Goal: Task Accomplishment & Management: Manage account settings

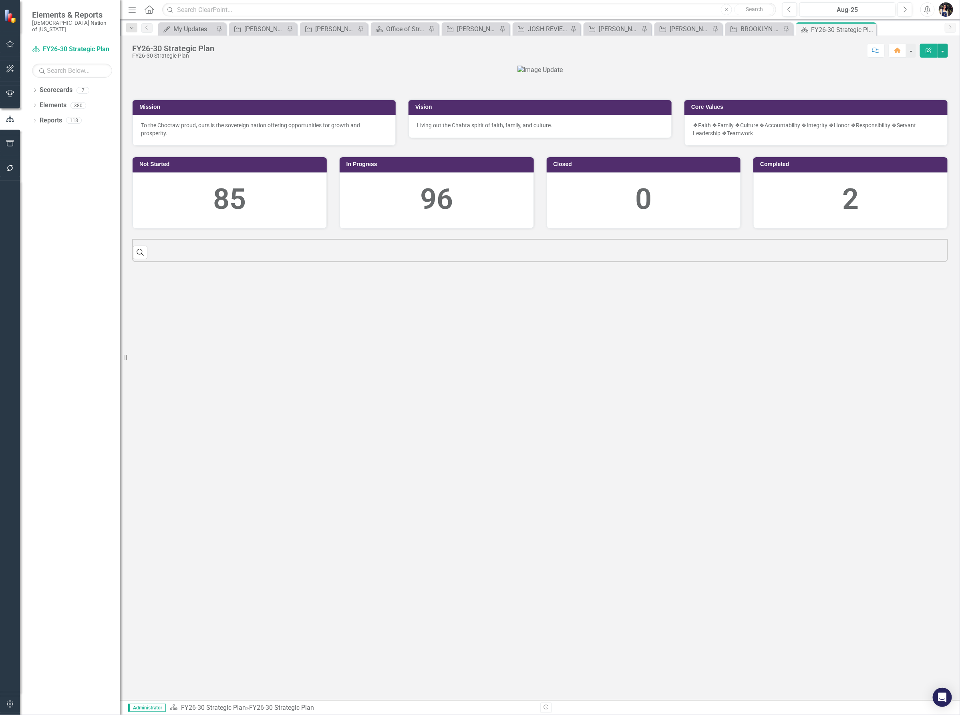
click at [35, 119] on icon "Dropdown" at bounding box center [35, 121] width 6 height 4
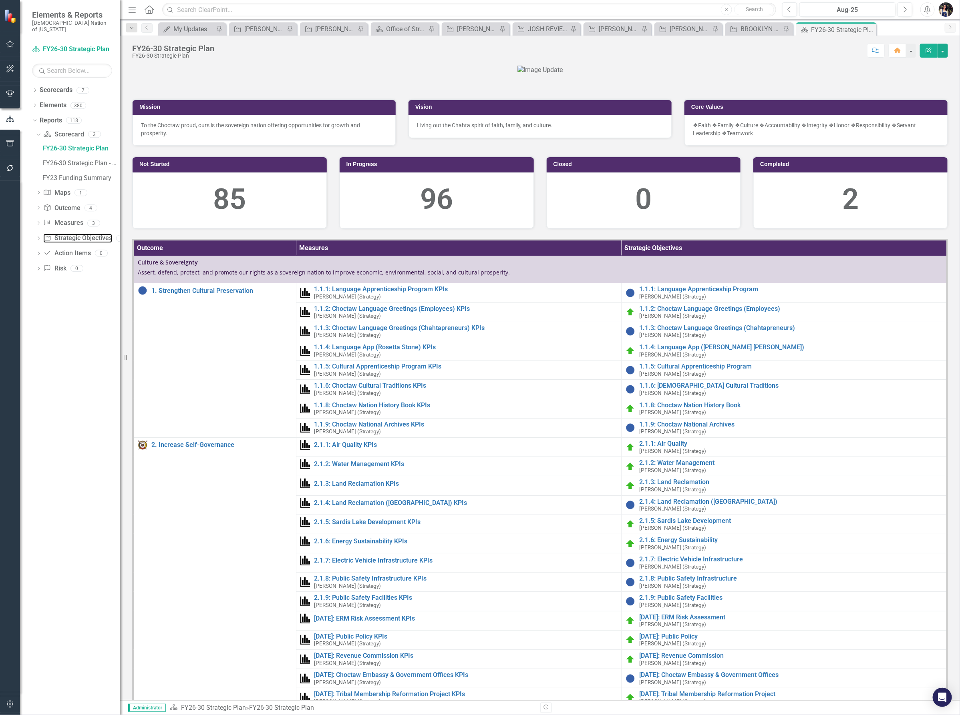
click at [83, 234] on link "Strategic Objective Strategic Objectives" at bounding box center [77, 238] width 68 height 9
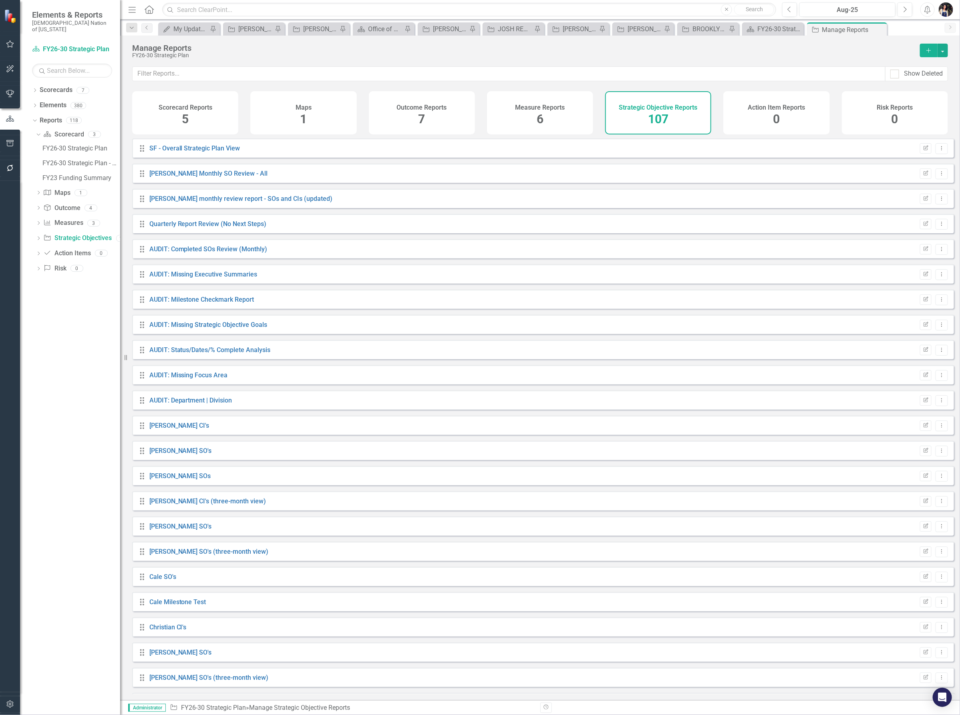
click at [35, 117] on icon "Dropdown" at bounding box center [34, 120] width 4 height 6
click at [35, 89] on icon "Dropdown" at bounding box center [35, 91] width 6 height 4
click at [91, 131] on link "FY26-30 Operational Objectives" at bounding box center [82, 135] width 76 height 9
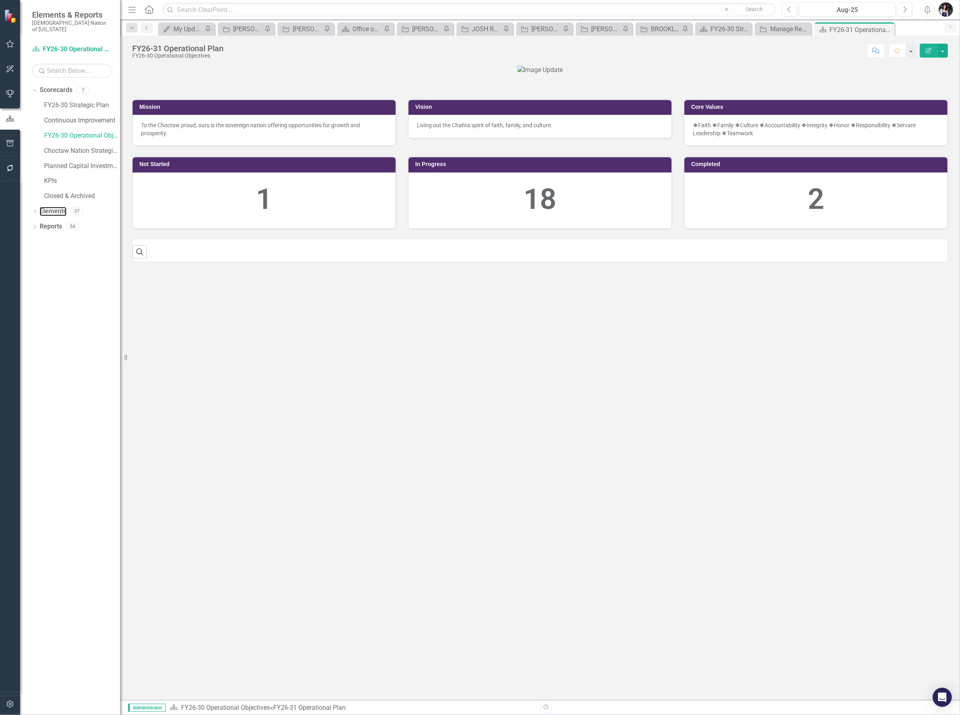
click at [56, 207] on link "Elements" at bounding box center [53, 211] width 27 height 9
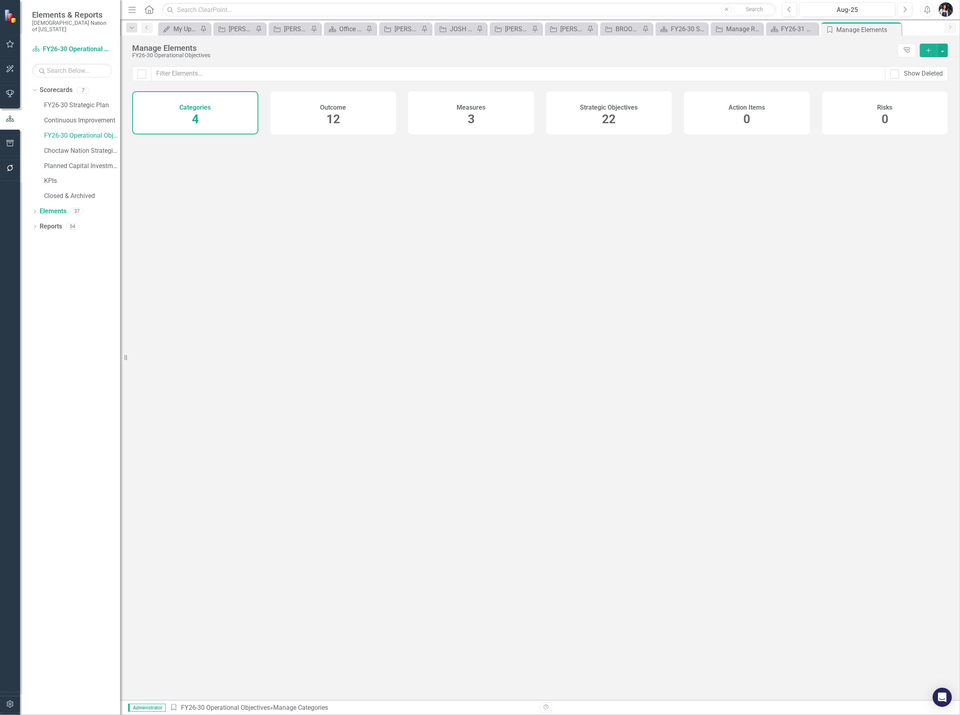
click at [628, 108] on h4 "Strategic Objectives" at bounding box center [609, 107] width 58 height 7
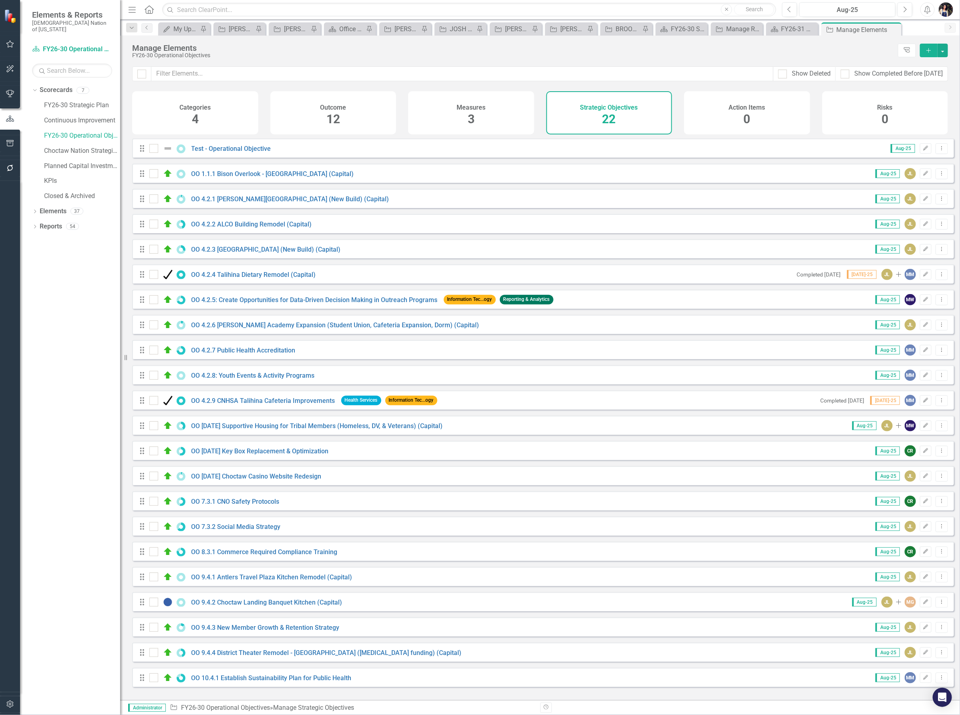
click at [938, 605] on icon "Dropdown Menu" at bounding box center [941, 602] width 7 height 5
click at [901, 652] on link "Copy Duplicate Strategic Objective" at bounding box center [891, 651] width 100 height 15
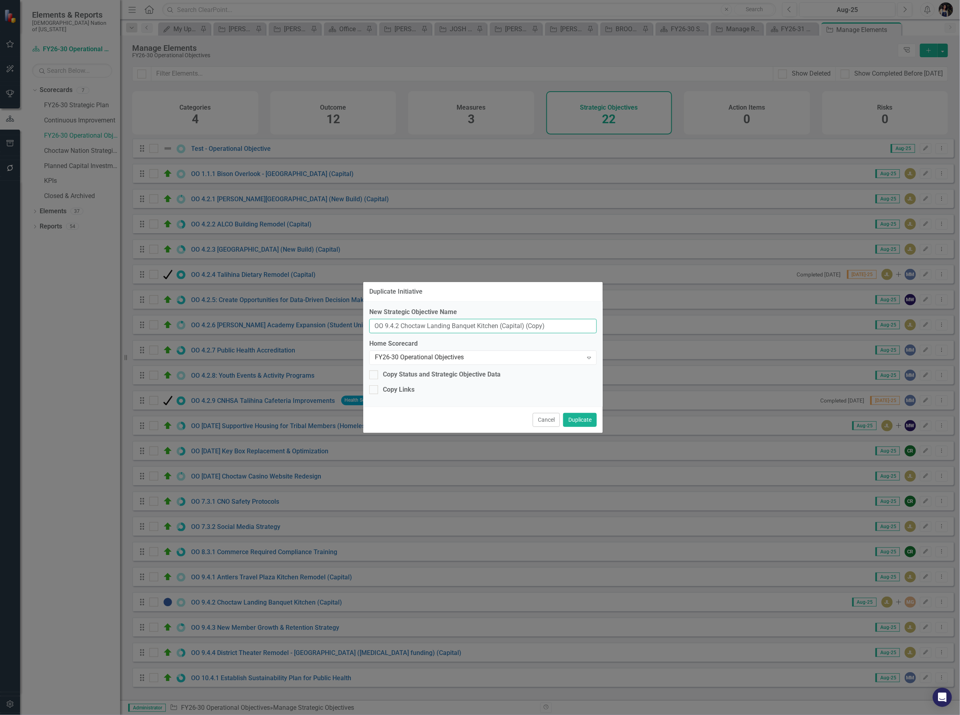
click at [556, 326] on input "OO 9.4.2 Choctaw Landing Banquet Kitchen (Capital) (Copy)" at bounding box center [482, 326] width 227 height 15
drag, startPoint x: 398, startPoint y: 329, endPoint x: 417, endPoint y: 345, distance: 24.7
click at [398, 329] on input "OO 9.4.2 McAlester Trophy's Remodel" at bounding box center [482, 326] width 227 height 15
type input "OO 9.4.xx McAlester Trophy's Remodel"
click at [428, 373] on div "Copy Status and Strategic Objective Data" at bounding box center [442, 374] width 118 height 9
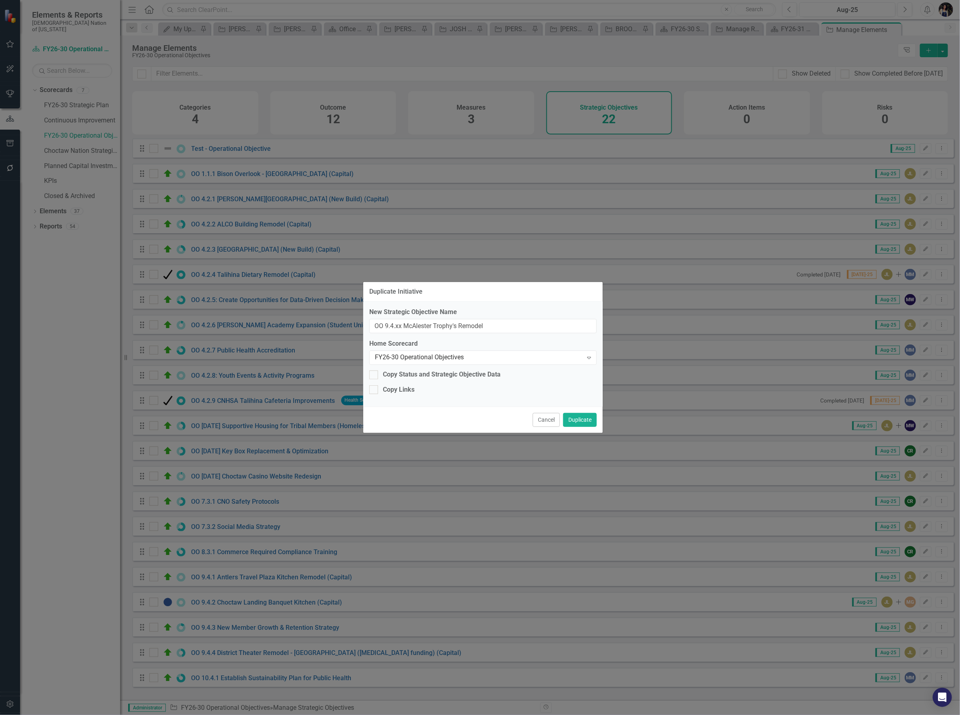
click at [374, 373] on input "Copy Status and Strategic Objective Data" at bounding box center [371, 373] width 5 height 5
click at [399, 373] on div "Copy Status and Strategic Objective Data" at bounding box center [442, 374] width 118 height 9
click at [374, 373] on input "Copy Status and Strategic Objective Data" at bounding box center [371, 373] width 5 height 5
click at [393, 373] on div "Copy Status and Strategic Objective Data" at bounding box center [442, 374] width 118 height 9
click at [374, 373] on input "Copy Status and Strategic Objective Data" at bounding box center [371, 373] width 5 height 5
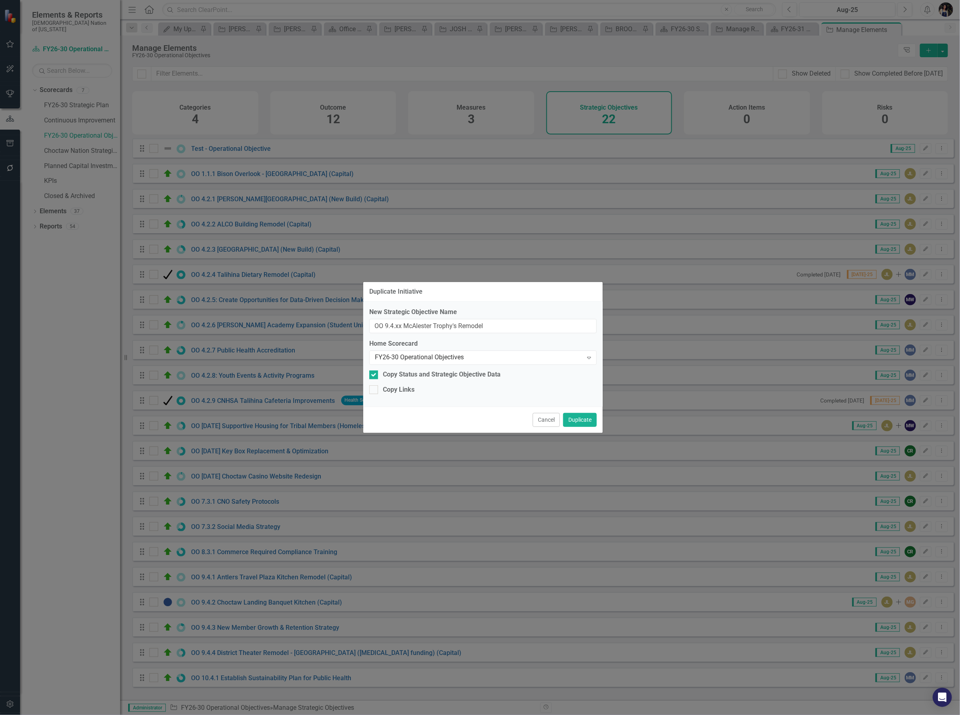
click at [393, 373] on div "Copy Status and Strategic Objective Data" at bounding box center [442, 374] width 118 height 9
click at [374, 373] on input "Copy Status and Strategic Objective Data" at bounding box center [371, 373] width 5 height 5
checkbox input "false"
click at [583, 420] on button "Duplicate" at bounding box center [580, 420] width 34 height 14
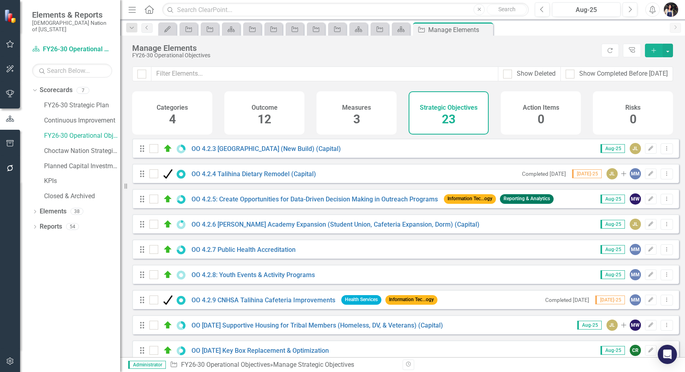
scroll to position [367, 0]
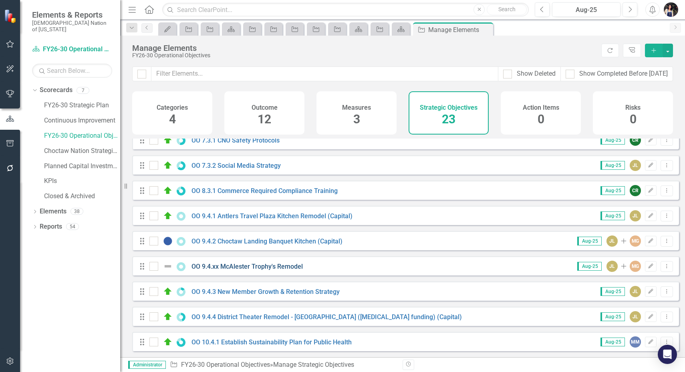
click at [282, 265] on link "OO 9.4.xx McAlester Trophy's Remodel" at bounding box center [246, 267] width 111 height 8
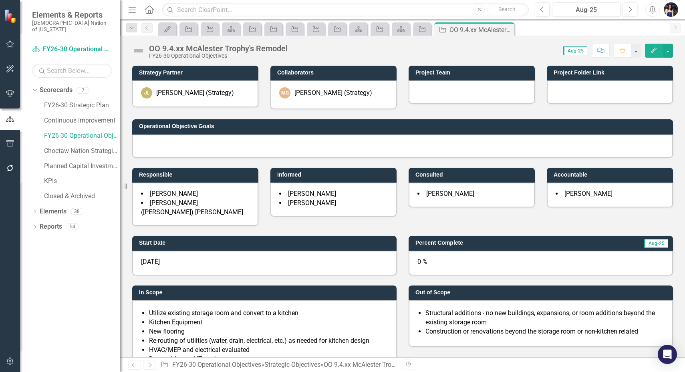
click at [319, 98] on div "MG [PERSON_NAME] (Strategy)" at bounding box center [333, 92] width 108 height 11
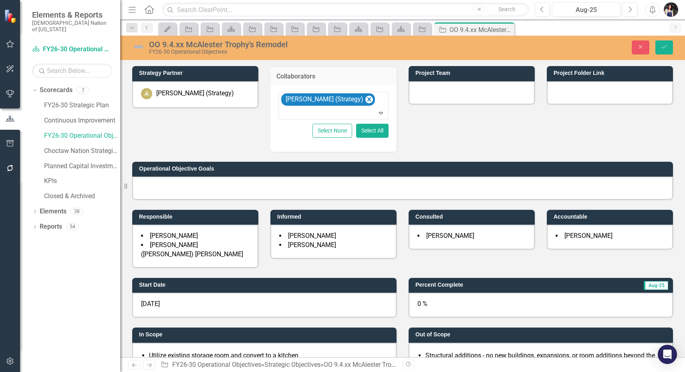
click at [224, 133] on div "Strategy Partner [PERSON_NAME] (Strategy) Collaborators [PERSON_NAME] (Strategy…" at bounding box center [402, 162] width 552 height 212
click at [212, 243] on span "[PERSON_NAME] ([PERSON_NAME]) [PERSON_NAME]" at bounding box center [192, 249] width 102 height 17
click at [213, 243] on span "[PERSON_NAME] ([PERSON_NAME]) [PERSON_NAME]" at bounding box center [192, 249] width 102 height 17
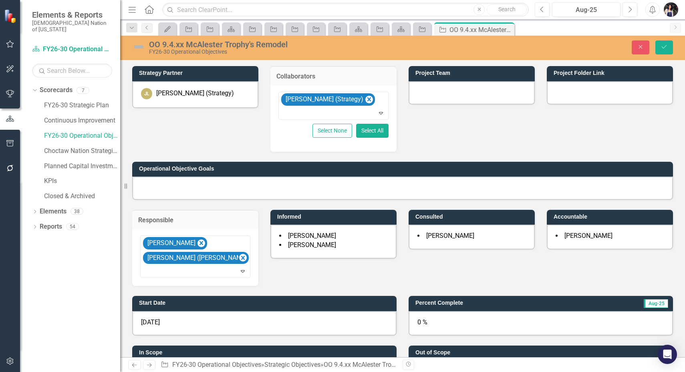
click at [264, 201] on div "Informed [PERSON_NAME] [PERSON_NAME]" at bounding box center [333, 229] width 138 height 59
click at [180, 45] on div "OO 9.4.xx McAlester Trophy's Remodel" at bounding box center [291, 44] width 285 height 9
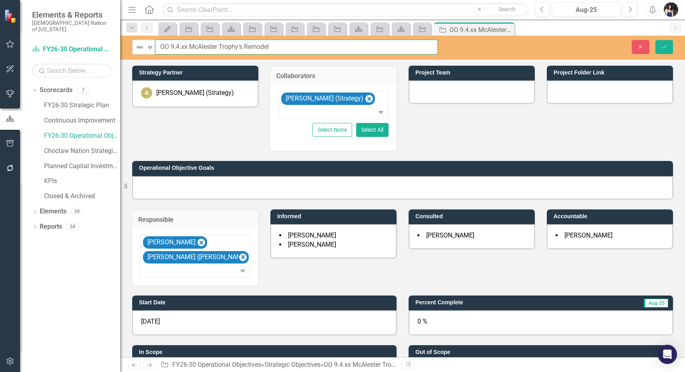
click at [180, 45] on input "OO 9.4.xx McAlester Trophy's Remodel" at bounding box center [296, 47] width 283 height 15
type input "OO 9.4.5 McAlester Trophy's Remodel"
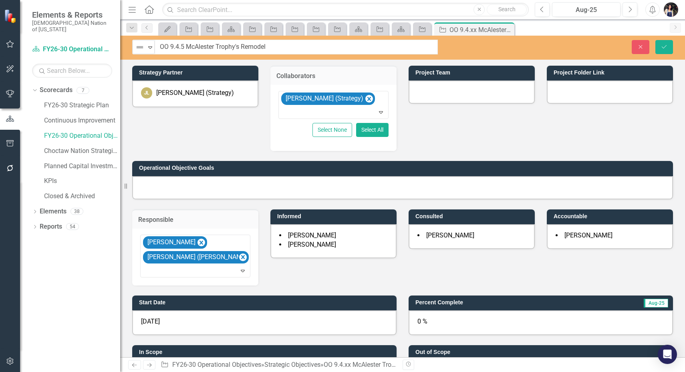
drag, startPoint x: 478, startPoint y: 120, endPoint x: 477, endPoint y: 124, distance: 4.3
click at [477, 124] on div "Strategy Partner [PERSON_NAME] (Strategy) Collaborators [PERSON_NAME] (Strategy…" at bounding box center [402, 171] width 552 height 230
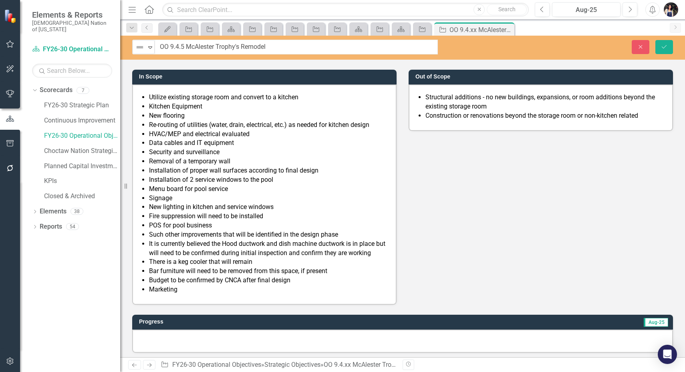
scroll to position [250, 0]
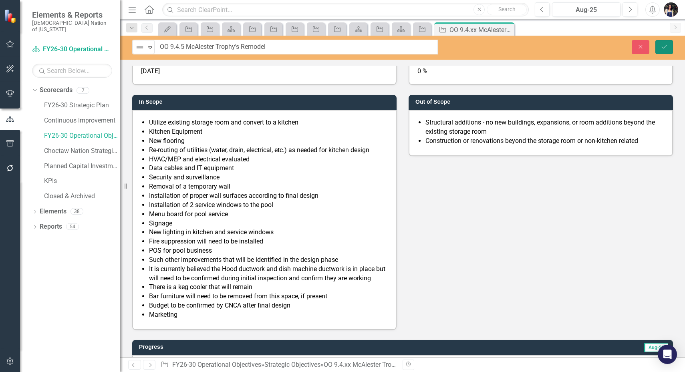
click at [662, 48] on icon "Save" at bounding box center [663, 47] width 7 height 6
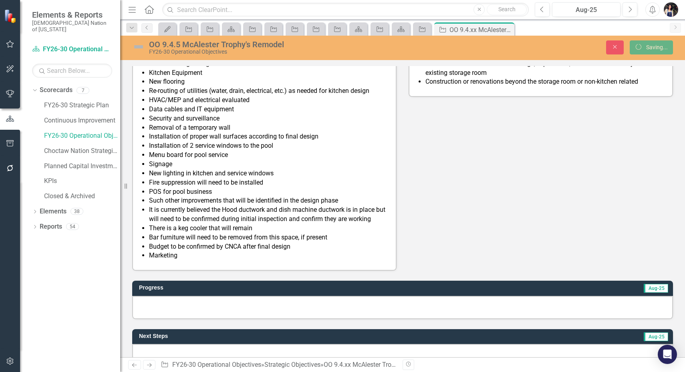
scroll to position [182, 0]
